Goal: Navigation & Orientation: Understand site structure

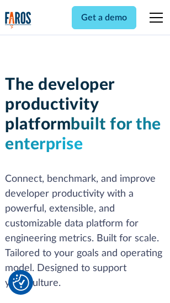
scroll to position [166, 0]
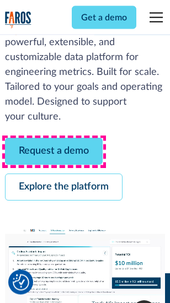
click at [54, 152] on link "Request a demo" at bounding box center [54, 151] width 98 height 27
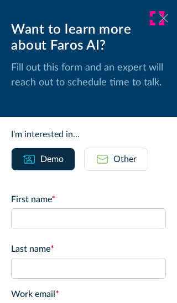
click at [159, 18] on icon at bounding box center [163, 18] width 9 height 8
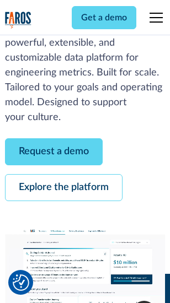
scroll to position [202, 0]
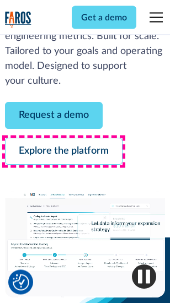
click at [63, 152] on link "Explore the platform" at bounding box center [63, 151] width 117 height 27
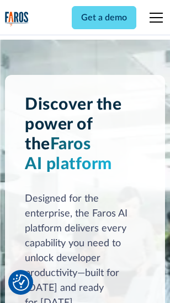
scroll to position [8408, 0]
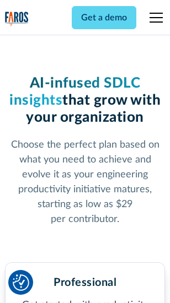
scroll to position [1753, 0]
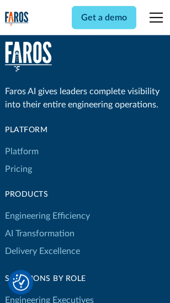
click at [22, 152] on link "Platform" at bounding box center [22, 152] width 34 height 18
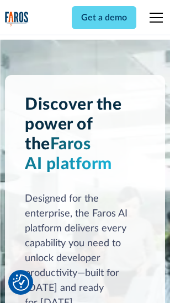
scroll to position [8762, 0]
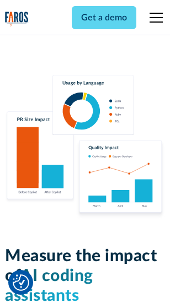
scroll to position [6891, 0]
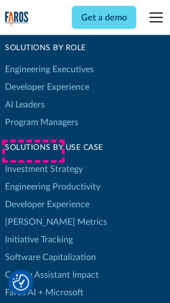
click at [33, 213] on link "[PERSON_NAME] Metrics" at bounding box center [56, 222] width 102 height 18
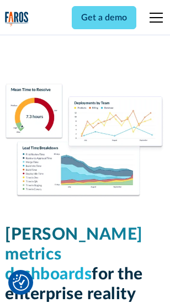
scroll to position [4888, 0]
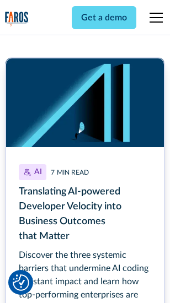
scroll to position [4998, 0]
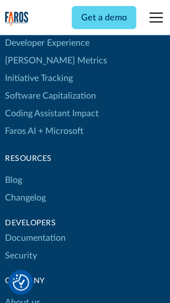
click at [25, 189] on link "Changelog" at bounding box center [25, 198] width 41 height 18
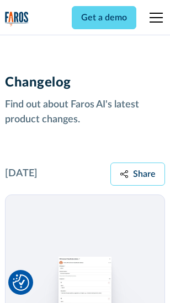
scroll to position [13531, 0]
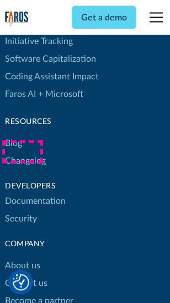
click at [22, 258] on link "About us" at bounding box center [22, 267] width 35 height 18
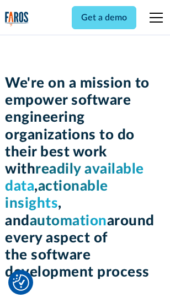
scroll to position [3819, 0]
